Goal: Information Seeking & Learning: Find specific fact

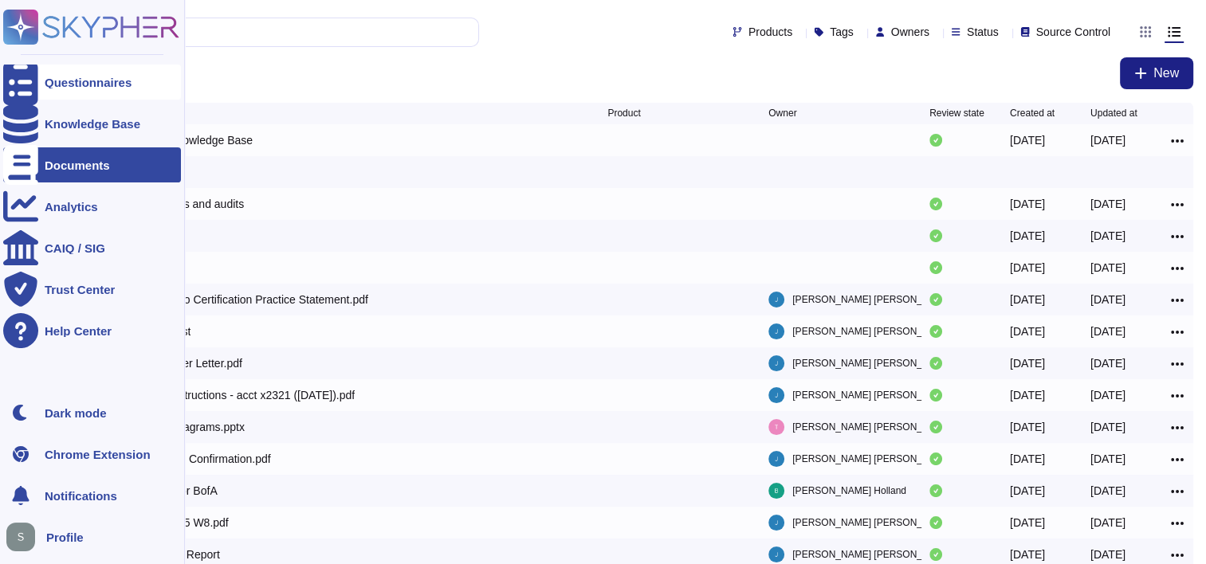
click at [58, 79] on div "Questionnaires" at bounding box center [88, 83] width 87 height 12
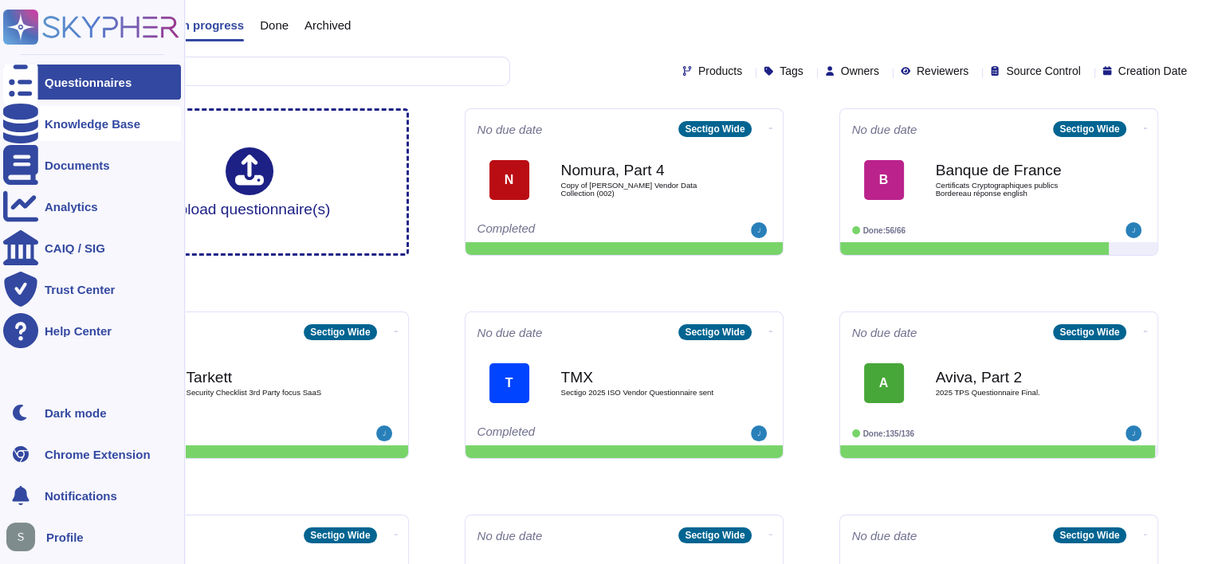
click at [42, 121] on div "Knowledge Base" at bounding box center [92, 123] width 178 height 35
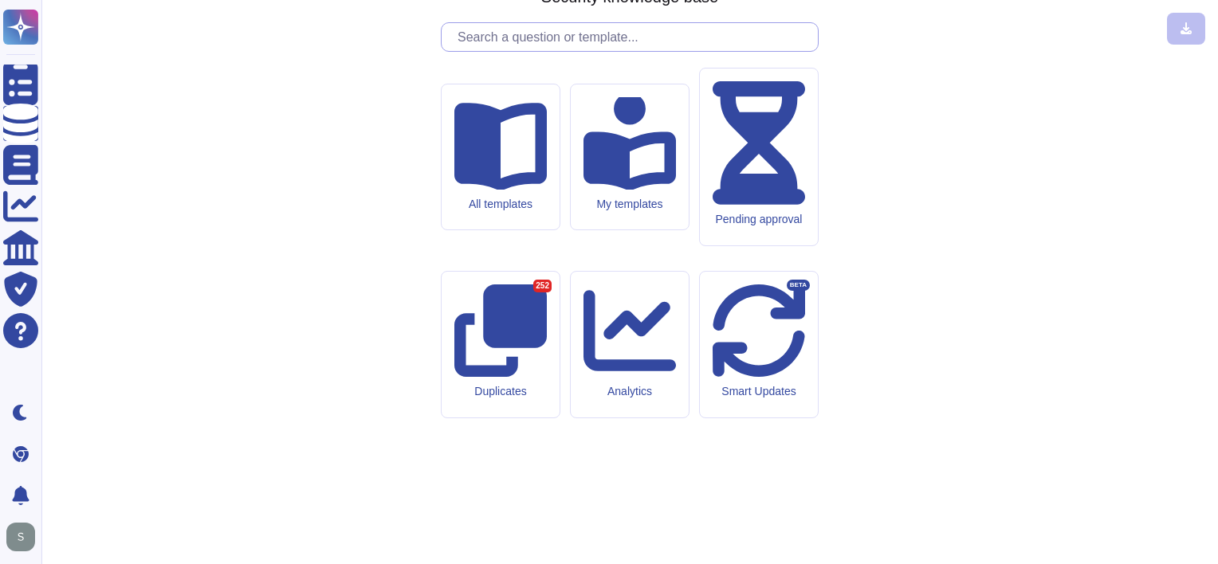
click at [588, 51] on input "text" at bounding box center [633, 37] width 368 height 28
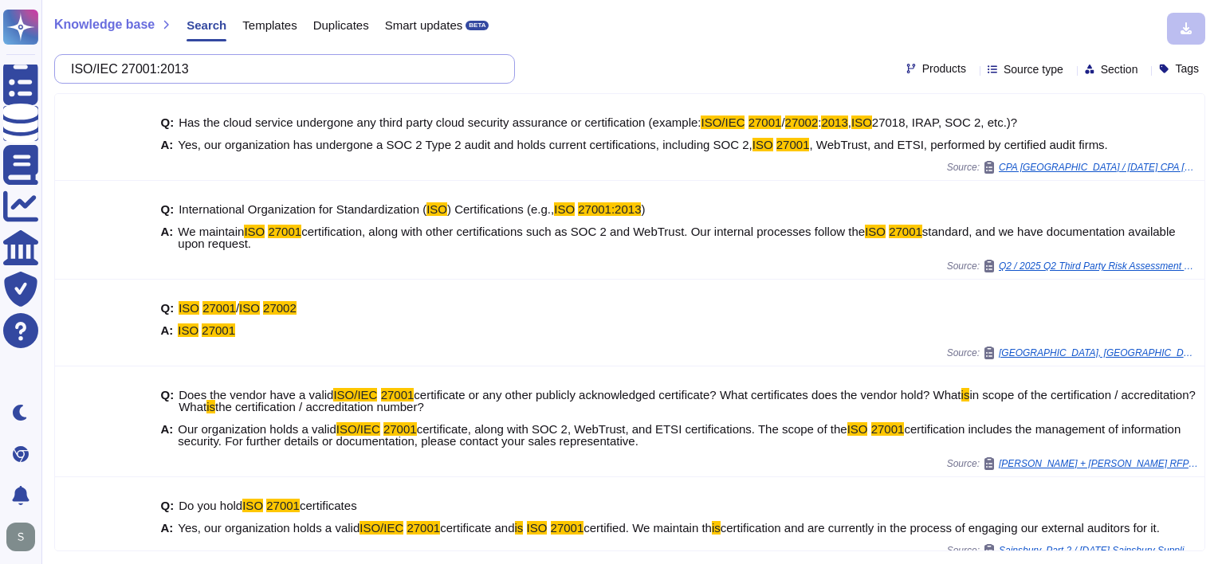
drag, startPoint x: 247, startPoint y: 68, endPoint x: -36, endPoint y: 66, distance: 282.9
click at [0, 66] on html "Questionnaires Knowledge Base Documents Analytics CAIQ / SIG Trust Center Help …" at bounding box center [609, 282] width 1218 height 564
paste input "-IEC 27002"
drag, startPoint x: 330, startPoint y: 69, endPoint x: -88, endPoint y: 65, distance: 417.6
click at [0, 65] on html "Questionnaires Knowledge Base Documents Analytics CAIQ / SIG Trust Center Help …" at bounding box center [609, 282] width 1218 height 564
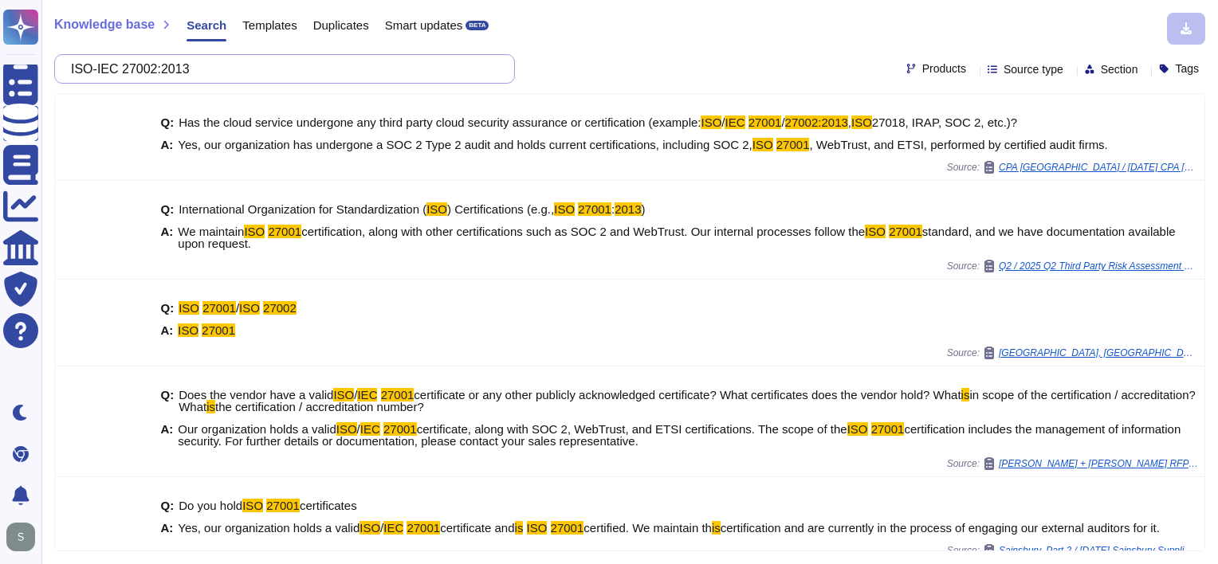
paste input "SOC1 and SOC2"
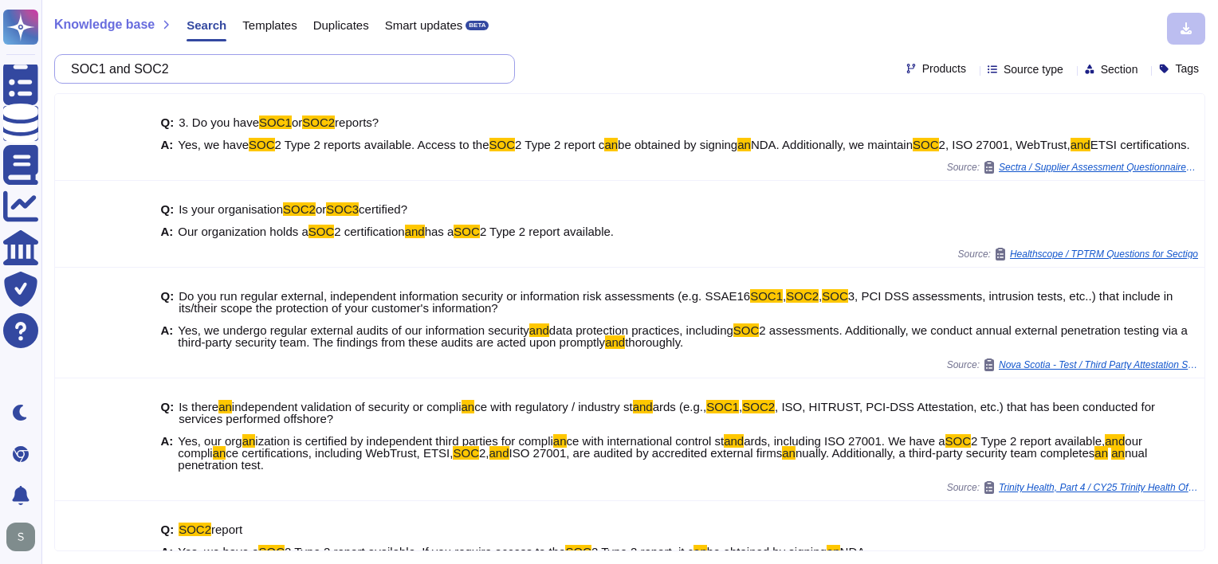
click at [360, 63] on input "SOC1 and SOC2" at bounding box center [280, 69] width 435 height 28
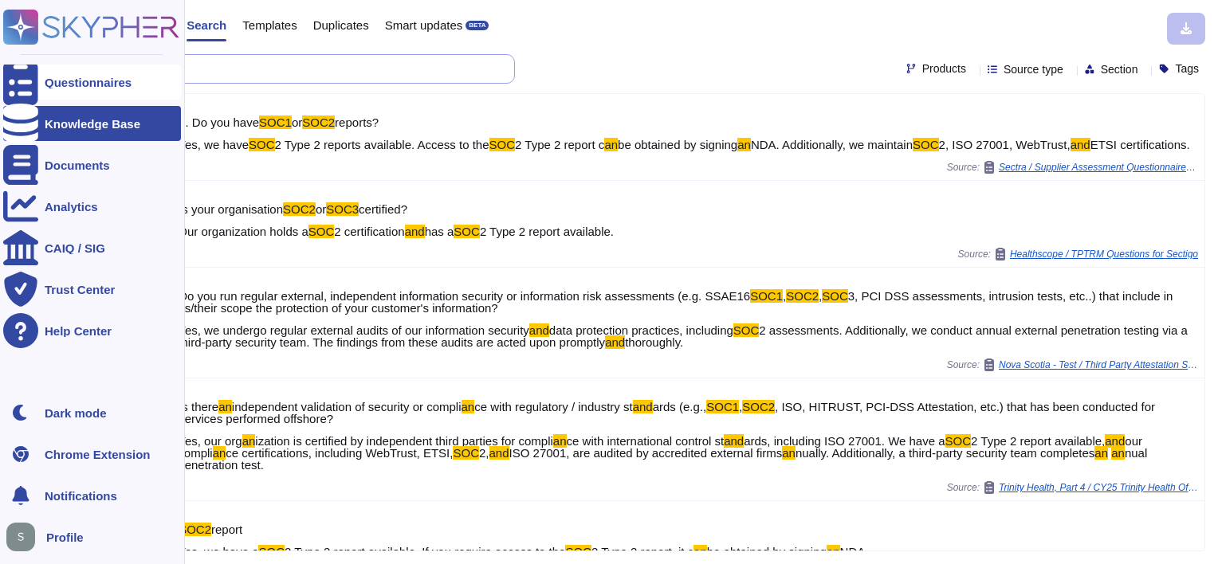
drag, startPoint x: 315, startPoint y: 65, endPoint x: 20, endPoint y: 65, distance: 294.9
click at [20, 65] on div "Questionnaires Knowledge Base Documents Analytics CAIQ / SIG Trust Center Help …" at bounding box center [609, 282] width 1218 height 564
paste input "Regulation (EU) 2022/2554"
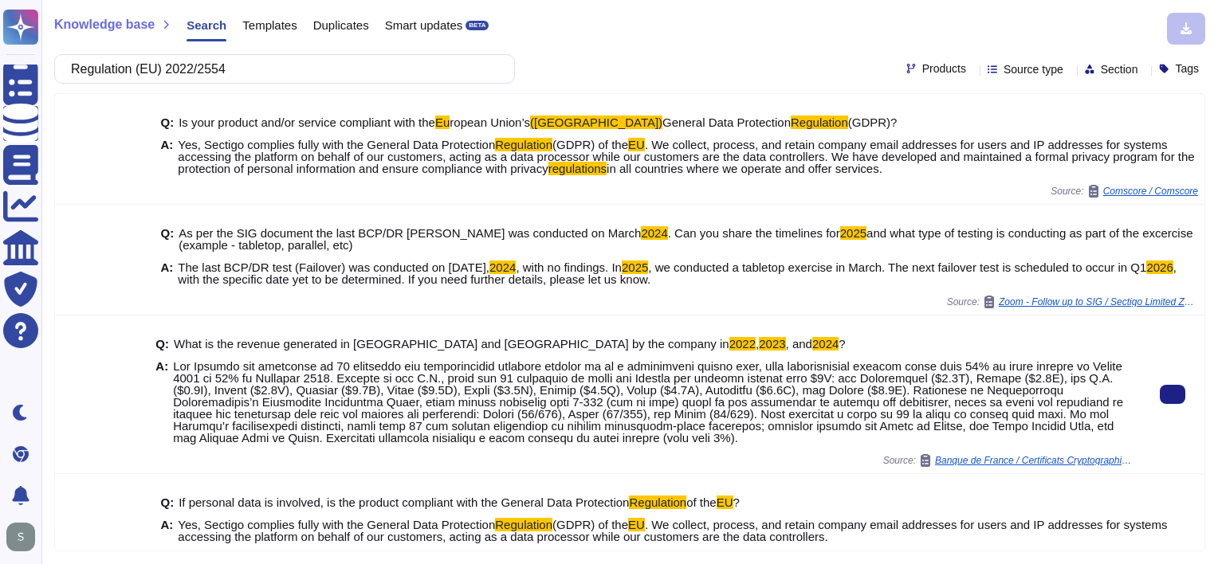
type input "Regulation (EU) 2022/2554"
